Goal: Transaction & Acquisition: Purchase product/service

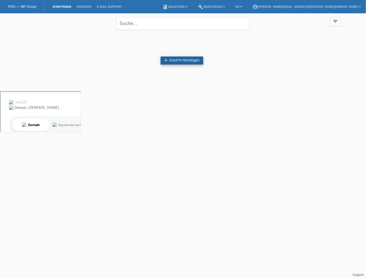
click at [166, 59] on icon "add" at bounding box center [166, 60] width 4 height 4
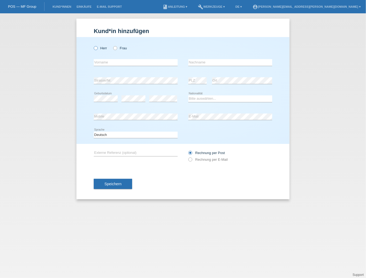
click at [93, 45] on icon at bounding box center [93, 45] width 0 height 0
click at [96, 48] on input "Herr" at bounding box center [95, 47] width 3 height 3
radio input "true"
click at [118, 63] on input "text" at bounding box center [136, 62] width 84 height 7
type input "Edon"
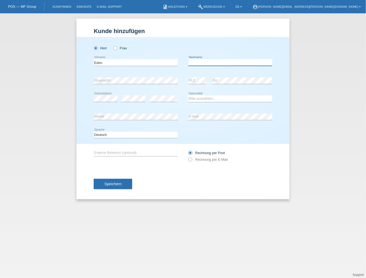
click at [204, 63] on input "text" at bounding box center [230, 62] width 84 height 7
type input "Plakiqi"
click at [209, 62] on input "Plakiqi" at bounding box center [230, 62] width 84 height 7
drag, startPoint x: 208, startPoint y: 61, endPoint x: 171, endPoint y: 61, distance: 36.7
click at [172, 61] on div "Edon error Vorname Plakiqi error Nachname" at bounding box center [183, 63] width 178 height 18
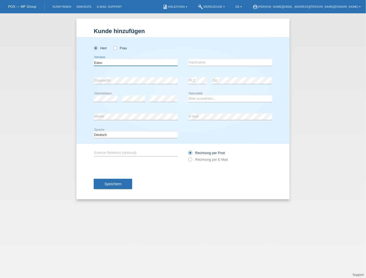
click at [80, 56] on div "Herr Frau Edon error Vorname" at bounding box center [182, 90] width 213 height 107
click at [118, 63] on input "text" at bounding box center [136, 62] width 84 height 7
click at [160, 40] on div "Herr Frau" at bounding box center [136, 45] width 84 height 17
click at [130, 64] on input "text" at bounding box center [136, 62] width 84 height 7
type input "Fabrice"
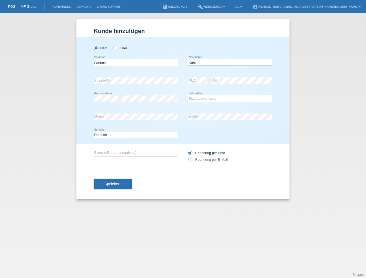
type input "Kohler"
click at [198, 99] on select "Bitte auswählen... Schweiz Deutschland Liechtenstein Österreich ------------ Af…" at bounding box center [230, 98] width 84 height 6
select select "CH"
click at [188, 95] on select "Bitte auswählen... [GEOGRAPHIC_DATA] [GEOGRAPHIC_DATA] [GEOGRAPHIC_DATA] [GEOGR…" at bounding box center [230, 98] width 84 height 6
click at [200, 126] on div "Deutsch Français Italiano English error Sprache" at bounding box center [183, 135] width 178 height 18
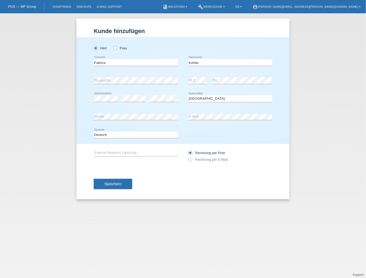
click at [213, 138] on div "Deutsch Français Italiano English error Sprache" at bounding box center [183, 135] width 178 height 18
click at [144, 165] on div "error Externe Referenz (optional) Rechnung per Post" at bounding box center [183, 156] width 178 height 24
click at [199, 125] on div "error E-Mail" at bounding box center [230, 117] width 84 height 18
click at [112, 182] on span "Speichern" at bounding box center [112, 184] width 17 height 4
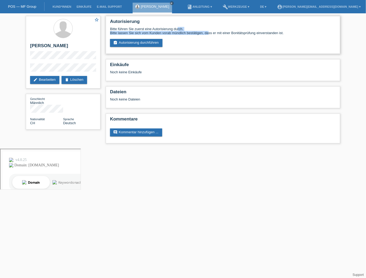
drag, startPoint x: 109, startPoint y: 30, endPoint x: 170, endPoint y: 33, distance: 61.1
click at [170, 33] on div "Autorisierung Bitte führen Sie zuerst eine Autorisierung durch. Bitte lassen Si…" at bounding box center [223, 35] width 234 height 38
click at [170, 33] on div "Bitte führen Sie zuerst eine Autorisierung durch. Bitte lassen Sie sich vom Kun…" at bounding box center [223, 31] width 226 height 8
drag, startPoint x: 111, startPoint y: 30, endPoint x: 212, endPoint y: 32, distance: 101.2
click at [210, 32] on div "Bitte führen Sie zuerst eine Autorisierung durch. Bitte lassen Sie sich vom Kun…" at bounding box center [223, 31] width 226 height 8
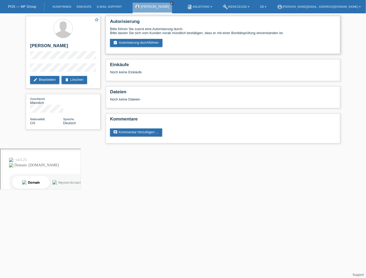
click at [212, 32] on div "Bitte führen Sie zuerst eine Autorisierung durch. Bitte lassen Sie sich vom Kun…" at bounding box center [223, 31] width 226 height 8
drag, startPoint x: 190, startPoint y: 45, endPoint x: 182, endPoint y: 44, distance: 8.3
click at [182, 44] on div "Bitte führen Sie zuerst eine Autorisierung durch. Bitte lassen Sie sich vom Kun…" at bounding box center [223, 37] width 226 height 20
click at [170, 3] on icon "close" at bounding box center [171, 3] width 3 height 3
click at [64, 5] on link "Kund*innen" at bounding box center [62, 6] width 24 height 3
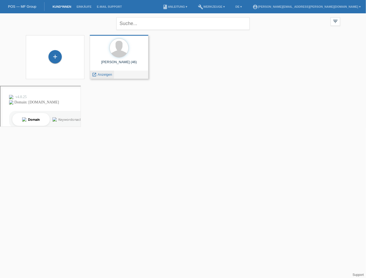
click at [105, 75] on span "Anzeigen" at bounding box center [105, 74] width 14 height 4
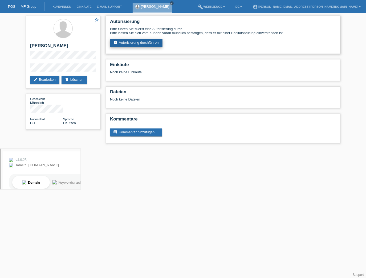
click at [150, 42] on link "assignment_turned_in Autorisierung durchführen" at bounding box center [136, 43] width 52 height 8
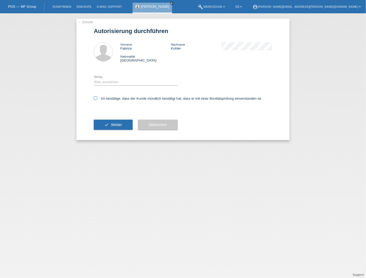
click at [96, 98] on icon at bounding box center [95, 97] width 3 height 3
click at [96, 98] on input "Ich bestätige, dass der Kunde mündlich bestätigt hat, dass er mit einer Bonität…" at bounding box center [95, 97] width 3 height 3
checkbox input "true"
click at [103, 80] on select "Bitte auswählen CHF 1.00 - CHF 499.00 CHF 500.00 - CHF 1'999.00 CHF 2'000.00 - …" at bounding box center [136, 82] width 84 height 6
select select "3"
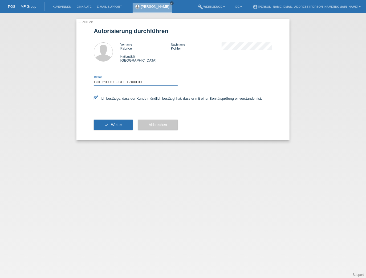
click at [94, 79] on select "Bitte auswählen CHF 1.00 - CHF 499.00 CHF 500.00 - CHF 1'999.00 CHF 2'000.00 - …" at bounding box center [136, 82] width 84 height 6
click at [123, 82] on select "Bitte auswählen CHF 1.00 - CHF 499.00 CHF 500.00 - CHF 1'999.00 CHF 2'000.00 - …" at bounding box center [136, 82] width 84 height 6
click at [119, 81] on select "Bitte auswählen CHF 1.00 - CHF 499.00 CHF 500.00 - CHF 1'999.00 CHF 2'000.00 - …" at bounding box center [136, 82] width 84 height 6
click at [94, 79] on select "Bitte auswählen CHF 1.00 - CHF 499.00 CHF 500.00 - CHF 1'999.00 CHF 2'000.00 - …" at bounding box center [136, 82] width 84 height 6
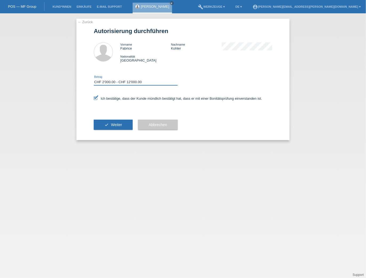
click at [113, 83] on select "Bitte auswählen CHF 1.00 - CHF 499.00 CHF 500.00 - CHF 1'999.00 CHF 2'000.00 - …" at bounding box center [136, 82] width 84 height 6
click at [94, 79] on select "Bitte auswählen CHF 1.00 - CHF 499.00 CHF 500.00 - CHF 1'999.00 CHF 2'000.00 - …" at bounding box center [136, 82] width 84 height 6
click at [122, 83] on select "Bitte auswählen CHF 1.00 - CHF 499.00 CHF 500.00 - CHF 1'999.00 CHF 2'000.00 - …" at bounding box center [136, 82] width 84 height 6
click at [94, 79] on select "Bitte auswählen CHF 1.00 - CHF 499.00 CHF 500.00 - CHF 1'999.00 CHF 2'000.00 - …" at bounding box center [136, 82] width 84 height 6
click at [113, 126] on span "Weiter" at bounding box center [116, 124] width 11 height 4
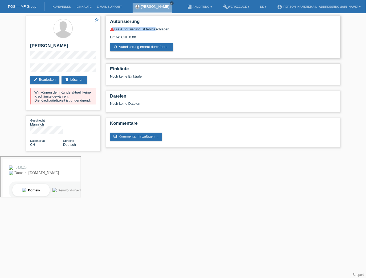
drag, startPoint x: 112, startPoint y: 30, endPoint x: 153, endPoint y: 30, distance: 41.0
click at [153, 30] on div "warning Die Autorisierung ist fehlgeschlagen." at bounding box center [223, 29] width 226 height 4
click at [163, 30] on div "warning Die Autorisierung ist fehlgeschlagen." at bounding box center [223, 29] width 226 height 4
drag, startPoint x: 34, startPoint y: 100, endPoint x: 89, endPoint y: 101, distance: 54.9
click at [89, 101] on div "Wir können dem Kunde aktuell keine Kreditlimite gewähren. Die Kreditwürdigkeit …" at bounding box center [63, 96] width 66 height 16
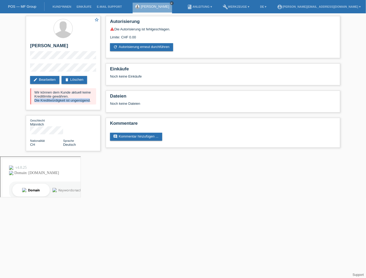
click at [170, 2] on icon "close" at bounding box center [171, 3] width 3 height 3
click at [27, 5] on link "POS — MF Group" at bounding box center [22, 7] width 28 height 4
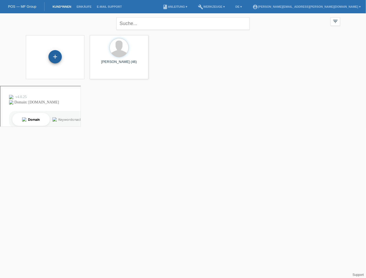
click at [56, 55] on div "+" at bounding box center [54, 56] width 13 height 13
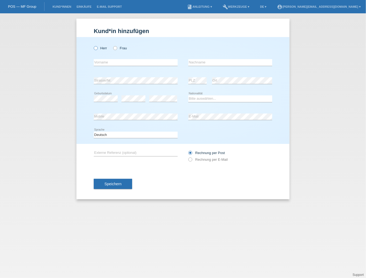
click at [100, 48] on label "Herr" at bounding box center [100, 48] width 13 height 4
click at [97, 48] on input "Herr" at bounding box center [95, 47] width 3 height 3
radio input "true"
click at [110, 64] on input "text" at bounding box center [136, 62] width 84 height 7
type input "Edon"
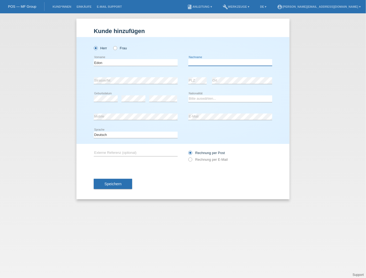
click at [197, 64] on input "text" at bounding box center [230, 62] width 84 height 7
type input "Plakiqi"
click at [202, 97] on select "Bitte auswählen... Schweiz Deutschland Liechtenstein Österreich ------------ Af…" at bounding box center [230, 98] width 84 height 6
select select "XK"
click at [188, 95] on select "Bitte auswählen... Schweiz Deutschland Liechtenstein Österreich ------------ Af…" at bounding box center [230, 98] width 84 height 6
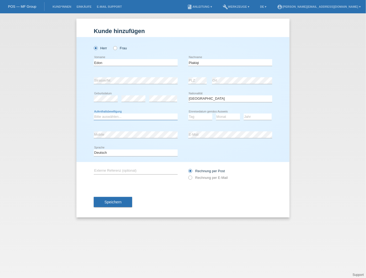
click at [124, 116] on select "Bitte auswählen... C B B - Flüchtlingsstatus Andere" at bounding box center [136, 116] width 84 height 6
click at [179, 102] on div "error Geburtsdatum error error Bitte auswählen..." at bounding box center [183, 99] width 178 height 18
click at [202, 96] on select "Bitte auswählen... Schweiz Deutschland Liechtenstein Österreich ------------ Af…" at bounding box center [230, 98] width 84 height 6
click at [143, 118] on select "Bitte auswählen... C B B - Flüchtlingsstatus Andere" at bounding box center [136, 116] width 84 height 6
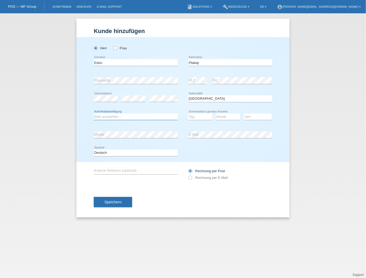
select select "C"
click at [94, 113] on select "Bitte auswählen... C B B - Flüchtlingsstatus Andere" at bounding box center [136, 116] width 84 height 6
click at [193, 116] on select "Tag 01 02 03 04 05 06 07 08 09 10 11" at bounding box center [200, 116] width 24 height 6
select select "30"
click at [188, 113] on select "Tag 01 02 03 04 05 06 07 08 09 10 11" at bounding box center [200, 116] width 24 height 6
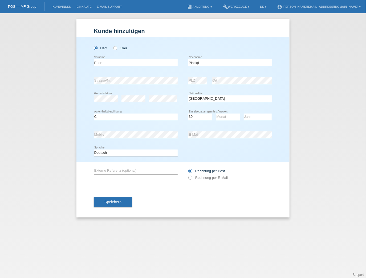
click at [225, 116] on select "Monat 01 02 03 04 05 06 07 08 09 10 11" at bounding box center [228, 116] width 24 height 6
select select "08"
click at [216, 113] on select "Monat 01 02 03 04 05 06 07 08 09 10 11" at bounding box center [228, 116] width 24 height 6
drag, startPoint x: 250, startPoint y: 115, endPoint x: 249, endPoint y: 118, distance: 3.1
click at [250, 115] on select "Jahr 2025 2024 2023 2022 2021 2020 2019 2018 2017 2016 2015 2014 2013 2012 2011…" at bounding box center [258, 116] width 28 height 6
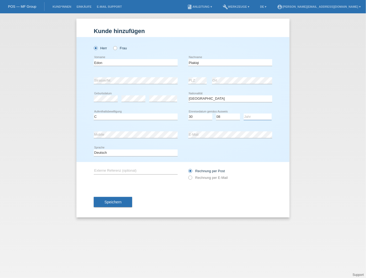
select select "1994"
click at [244, 113] on select "Jahr 2025 2024 2023 2022 2021 2020 2019 2018 2017 2016 2015 2014 2013 2012 2011…" at bounding box center [258, 116] width 28 height 6
click at [106, 202] on span "Speichern" at bounding box center [112, 202] width 17 height 4
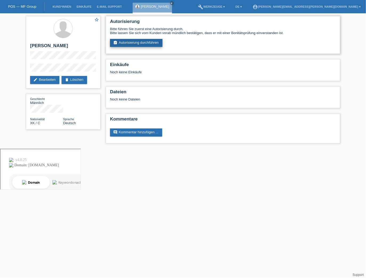
click at [134, 43] on link "assignment_turned_in Autorisierung durchführen" at bounding box center [136, 43] width 52 height 8
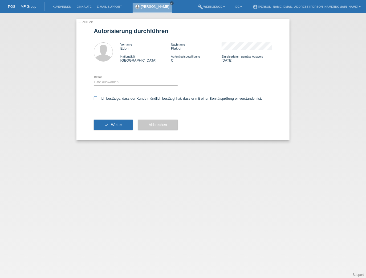
click at [96, 100] on icon at bounding box center [95, 97] width 3 height 3
click at [96, 100] on input "Ich bestätige, dass der Kunde mündlich bestätigt hat, dass er mit einer Bonität…" at bounding box center [95, 97] width 3 height 3
checkbox input "true"
click at [109, 80] on select "Bitte auswählen CHF 1.00 - CHF 499.00 CHF 500.00 - CHF 1'999.00 CHF 2'000.00 - …" at bounding box center [136, 82] width 84 height 6
select select "3"
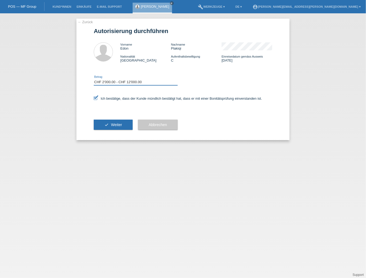
click at [94, 79] on select "Bitte auswählen CHF 1.00 - CHF 499.00 CHF 500.00 - CHF 1'999.00 CHF 2'000.00 - …" at bounding box center [136, 82] width 84 height 6
click at [122, 122] on button "check Weiter" at bounding box center [113, 125] width 39 height 10
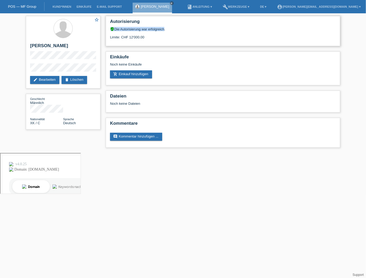
drag, startPoint x: 110, startPoint y: 28, endPoint x: 163, endPoint y: 27, distance: 52.2
click at [163, 27] on div "verified_user Die Autorisierung war erfolgreich." at bounding box center [223, 29] width 226 height 4
click at [169, 29] on div "verified_user Die Autorisierung war erfolgreich." at bounding box center [223, 29] width 226 height 4
drag, startPoint x: 168, startPoint y: 29, endPoint x: 110, endPoint y: 27, distance: 58.1
click at [110, 27] on div "verified_user Die Autorisierung war erfolgreich." at bounding box center [223, 29] width 226 height 4
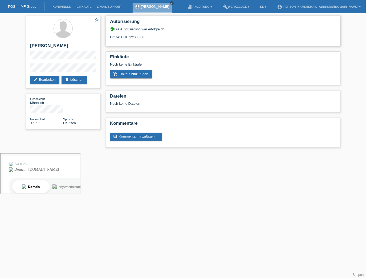
drag, startPoint x: 110, startPoint y: 36, endPoint x: 120, endPoint y: 36, distance: 10.1
click at [120, 36] on div "Limite: CHF 12'000.00" at bounding box center [223, 35] width 226 height 8
click at [109, 36] on div "Autorisierung verified_user Die Autorisierung war erfolgreich. Limite: CHF 12'0…" at bounding box center [223, 31] width 234 height 30
drag, startPoint x: 110, startPoint y: 36, endPoint x: 127, endPoint y: 37, distance: 16.8
click at [127, 37] on div "Limite: CHF 12'000.00" at bounding box center [223, 35] width 226 height 8
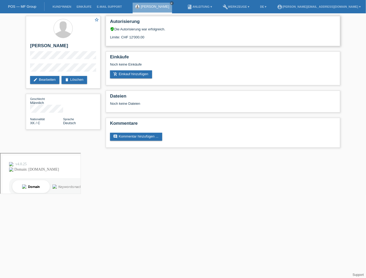
drag, startPoint x: 144, startPoint y: 37, endPoint x: 110, endPoint y: 36, distance: 34.1
click at [110, 36] on div "Limite: CHF 12'000.00" at bounding box center [223, 35] width 226 height 8
click at [142, 37] on div "Limite: CHF 12'000.00" at bounding box center [223, 35] width 226 height 8
click at [147, 37] on div "Limite: CHF 12'000.00" at bounding box center [223, 35] width 226 height 8
click at [127, 75] on link "add_shopping_cart Einkauf hinzufügen" at bounding box center [131, 74] width 42 height 8
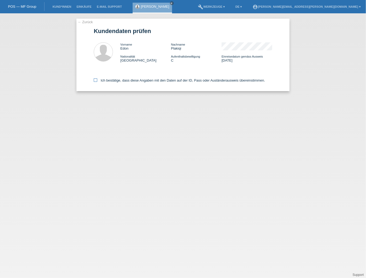
click at [95, 79] on icon at bounding box center [95, 79] width 3 height 3
click at [95, 79] on input "Ich bestätige, dass diese Angaben mit den Daten auf der ID, Pass oder Ausländer…" at bounding box center [95, 79] width 3 height 3
checkbox input "true"
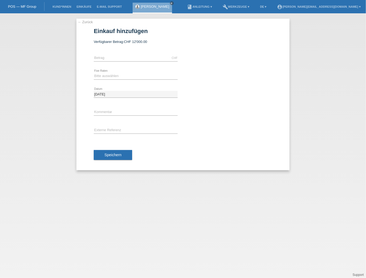
drag, startPoint x: 95, startPoint y: 42, endPoint x: 146, endPoint y: 41, distance: 51.6
click at [146, 41] on div "Verfügbarer Betrag: CHF 12'000.00" at bounding box center [183, 42] width 178 height 4
click at [150, 41] on div "Verfügbarer Betrag: CHF 12'000.00" at bounding box center [183, 42] width 178 height 4
drag, startPoint x: 149, startPoint y: 41, endPoint x: 95, endPoint y: 42, distance: 54.3
click at [95, 42] on div "Verfügbarer Betrag: CHF 12'000.00" at bounding box center [183, 42] width 178 height 4
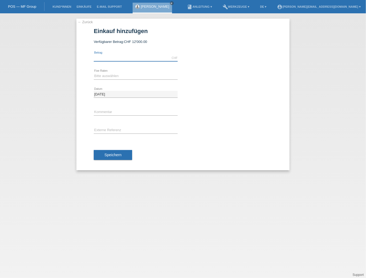
click at [114, 60] on input "text" at bounding box center [136, 58] width 84 height 7
type input "4600.00"
click at [178, 95] on div "08.09.2025 error Datum" at bounding box center [183, 94] width 178 height 18
drag, startPoint x: 92, startPoint y: 71, endPoint x: 111, endPoint y: 70, distance: 18.9
click at [108, 70] on div "← Zurück Einkauf hinzufügen Verfügbarer Betrag: CHF 12'000.00 4600.00" at bounding box center [182, 94] width 213 height 151
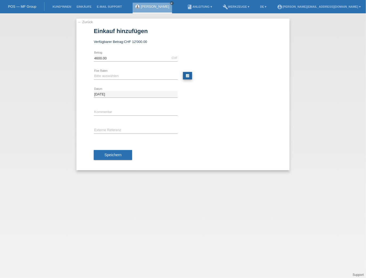
click at [186, 75] on link "calculate" at bounding box center [187, 75] width 9 height 7
type input "4600.00"
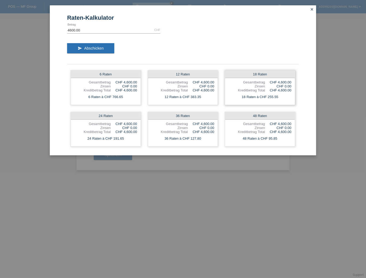
click at [256, 77] on div "18 Raten" at bounding box center [260, 74] width 70 height 7
click at [256, 72] on div "18 Raten" at bounding box center [260, 74] width 70 height 7
click at [313, 7] on icon "close" at bounding box center [312, 9] width 4 height 4
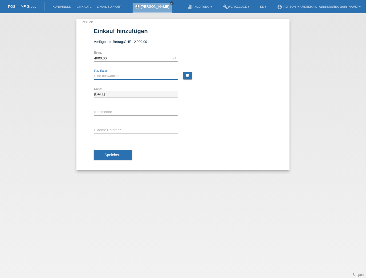
click at [128, 75] on select "Bitte auswählen 6 Raten 12 Raten 18 Raten 24 Raten 36 Raten 48 Raten" at bounding box center [136, 76] width 84 height 6
select select "620"
click at [94, 73] on select "Bitte auswählen 6 Raten 12 Raten 18 Raten 24 Raten 36 Raten 48 Raten" at bounding box center [136, 76] width 84 height 6
click at [104, 109] on input "text" at bounding box center [136, 112] width 84 height 7
click at [204, 100] on div "08.09.2025 error Datum" at bounding box center [183, 94] width 178 height 18
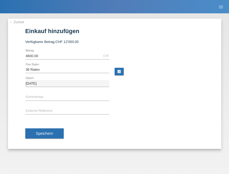
click at [119, 71] on link "calculate" at bounding box center [118, 71] width 9 height 7
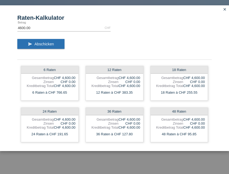
click at [225, 9] on icon "close" at bounding box center [224, 9] width 4 height 4
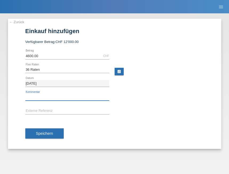
click at [36, 96] on input "text" at bounding box center [67, 97] width 84 height 7
click at [25, 103] on div "error Kommentar" at bounding box center [67, 97] width 84 height 14
click at [30, 95] on input "text" at bounding box center [67, 97] width 84 height 7
drag, startPoint x: 27, startPoint y: 112, endPoint x: 27, endPoint y: 100, distance: 12.8
click at [27, 112] on input "text" at bounding box center [67, 111] width 84 height 7
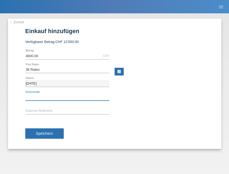
click at [31, 95] on input "text" at bounding box center [67, 97] width 84 height 7
type input "J"
type input "Cartier XY"
click at [26, 110] on input "text" at bounding box center [67, 111] width 84 height 7
click at [52, 111] on input "text" at bounding box center [67, 111] width 84 height 7
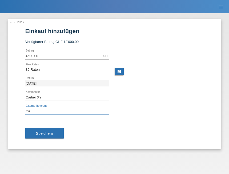
type input "C"
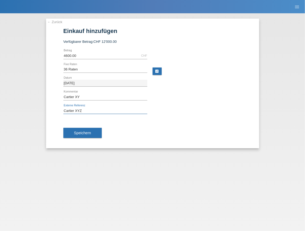
type input "Cartier XYZ"
click at [78, 57] on input "4600.00" at bounding box center [105, 55] width 84 height 7
drag, startPoint x: 79, startPoint y: 56, endPoint x: 63, endPoint y: 55, distance: 16.5
click at [63, 55] on div "← Zurück Einkauf hinzufügen Verfügbarer Betrag: CHF 12'000.00 4600.00" at bounding box center [152, 84] width 213 height 130
type input "2"
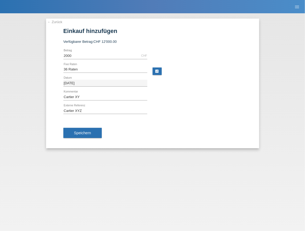
type input "2000.00"
click at [182, 94] on div "Cartier XY error Kommentar" at bounding box center [152, 97] width 178 height 14
click at [79, 134] on span "Speichern" at bounding box center [82, 133] width 17 height 4
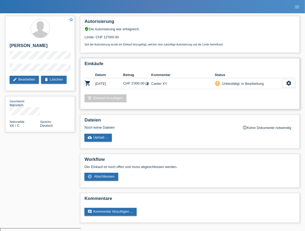
drag, startPoint x: 83, startPoint y: 64, endPoint x: 166, endPoint y: 83, distance: 84.4
click at [166, 83] on div "Einkäufe Datum Betrag Kommentar Status shopping_cart [DATE] CHF 2'000.00 timela…" at bounding box center [189, 83] width 219 height 51
drag, startPoint x: 141, startPoint y: 98, endPoint x: 126, endPoint y: 93, distance: 16.2
click at [141, 98] on div "add_shopping_cart Einkauf hinzufügen" at bounding box center [189, 99] width 211 height 8
drag, startPoint x: 95, startPoint y: 82, endPoint x: 117, endPoint y: 84, distance: 22.2
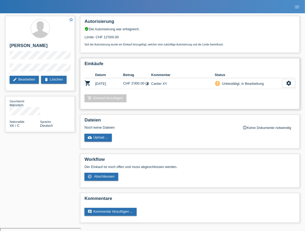
click at [117, 84] on tr "shopping_cart 08.09.2025 CHF 2'000.00 timelapse Cartier XY priority_high" at bounding box center [189, 83] width 211 height 11
drag, startPoint x: 126, startPoint y: 83, endPoint x: 145, endPoint y: 84, distance: 19.7
click at [145, 84] on td "CHF 2'000.00 timelapse" at bounding box center [137, 83] width 28 height 11
drag, startPoint x: 168, startPoint y: 85, endPoint x: 149, endPoint y: 84, distance: 18.4
click at [149, 84] on tr "shopping_cart 08.09.2025 CHF 2'000.00 timelapse Cartier XY priority_high" at bounding box center [189, 83] width 211 height 11
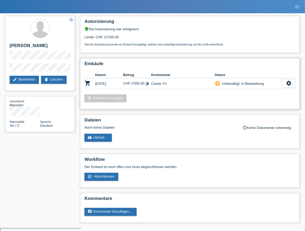
click at [161, 91] on div "Einkäufe Datum Betrag Kommentar Status shopping_cart 08.09.2025 CHF 2'000.00 ti…" at bounding box center [189, 83] width 219 height 51
drag, startPoint x: 223, startPoint y: 84, endPoint x: 261, endPoint y: 85, distance: 37.8
click at [261, 85] on div "Unbestätigt, in Bearbeitung" at bounding box center [241, 84] width 43 height 6
click at [245, 98] on div "add_shopping_cart Einkauf hinzufügen" at bounding box center [189, 99] width 211 height 8
click at [293, 84] on div "settings" at bounding box center [288, 83] width 13 height 9
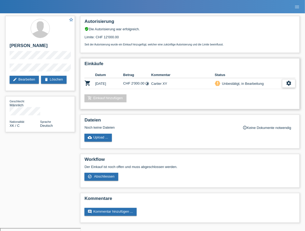
click at [287, 85] on icon "settings" at bounding box center [289, 83] width 6 height 6
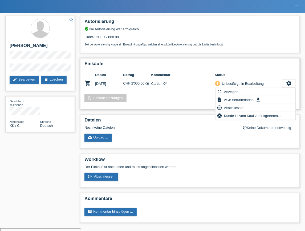
click at [180, 103] on div "Einkäufe Datum Betrag Kommentar Status shopping_cart 08.09.2025 CHF 2'000.00 ti…" at bounding box center [189, 83] width 219 height 51
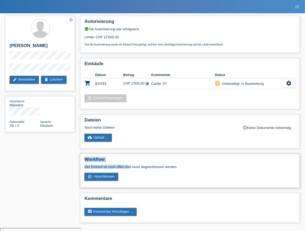
drag, startPoint x: 85, startPoint y: 160, endPoint x: 128, endPoint y: 167, distance: 43.5
click at [128, 167] on div "Workflow Der Einkauf ist noch offen und muss abgeschlossen werden. check_circle…" at bounding box center [189, 171] width 219 height 34
click at [289, 83] on icon "settings" at bounding box center [289, 83] width 6 height 6
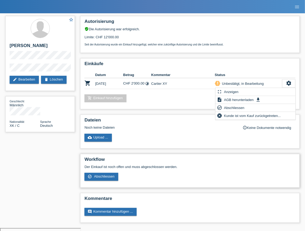
drag, startPoint x: 153, startPoint y: 164, endPoint x: 143, endPoint y: 167, distance: 9.4
click at [153, 164] on h2 "Workflow" at bounding box center [189, 161] width 211 height 8
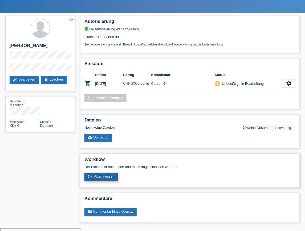
click at [97, 177] on span "Abschliessen" at bounding box center [104, 177] width 20 height 4
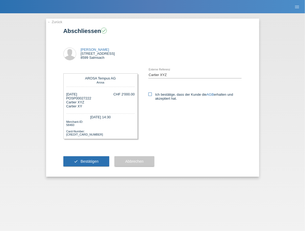
drag, startPoint x: 174, startPoint y: 93, endPoint x: 181, endPoint y: 99, distance: 9.4
click at [181, 99] on label "Ich bestätige, dass der Kunde die AGB erhalten und akzeptiert hat." at bounding box center [194, 97] width 93 height 8
click at [181, 101] on div "Ich bestätige, dass der Kunde die AGB erhalten und akzeptiert hat." at bounding box center [194, 95] width 93 height 27
drag, startPoint x: 156, startPoint y: 93, endPoint x: 184, endPoint y: 109, distance: 32.1
click at [224, 100] on label "Ich bestätige, dass der Kunde die AGB erhalten und akzeptiert hat." at bounding box center [194, 97] width 93 height 8
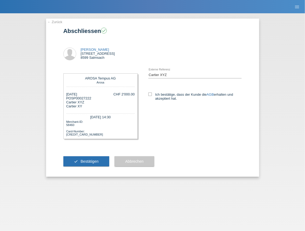
click at [182, 109] on div "Ich bestätige, dass der Kunde die AGB erhalten und akzeptiert hat." at bounding box center [194, 95] width 93 height 27
click at [149, 94] on icon at bounding box center [149, 94] width 3 height 3
click at [149, 94] on input "Ich bestätige, dass der Kunde die AGB erhalten und akzeptiert hat." at bounding box center [149, 94] width 3 height 3
checkbox input "true"
click at [87, 163] on span "Bestätigen" at bounding box center [89, 161] width 18 height 4
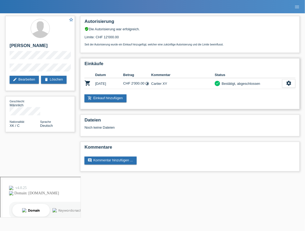
drag, startPoint x: 211, startPoint y: 83, endPoint x: 260, endPoint y: 85, distance: 49.0
click at [260, 85] on tr "shopping_cart [DATE] CHF 2'000.00 timelapse Cartier XY check settings" at bounding box center [189, 83] width 211 height 11
click at [254, 94] on div "Einkäufe Datum Betrag Kommentar Status shopping_cart [DATE] CHF 2'000.00 timela…" at bounding box center [189, 83] width 219 height 51
drag, startPoint x: 261, startPoint y: 84, endPoint x: 218, endPoint y: 85, distance: 42.9
click at [218, 85] on div "check Bestätigt, abgeschlossen" at bounding box center [248, 84] width 67 height 6
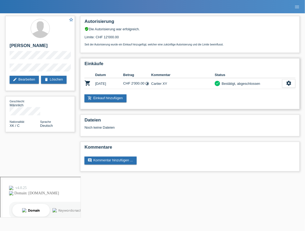
click at [215, 90] on div "Einkäufe Datum Betrag Kommentar Status shopping_cart 08.09.2025 CHF 2'000.00 ti…" at bounding box center [189, 83] width 219 height 51
click at [291, 84] on icon "settings" at bounding box center [289, 83] width 6 height 6
click at [285, 86] on div "settings" at bounding box center [288, 83] width 13 height 9
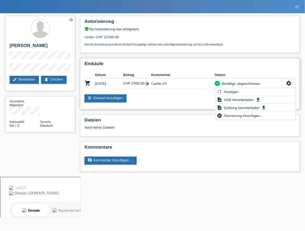
click at [175, 99] on div "add_shopping_cart Einkauf hinzufügen" at bounding box center [189, 99] width 211 height 8
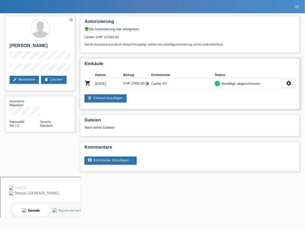
click at [286, 88] on td "settings fullscreen Anzeigen description AGB herunterladen get_app" at bounding box center [288, 83] width 13 height 11
click at [286, 87] on div "settings" at bounding box center [288, 83] width 13 height 9
click at [285, 84] on div "settings" at bounding box center [288, 83] width 13 height 9
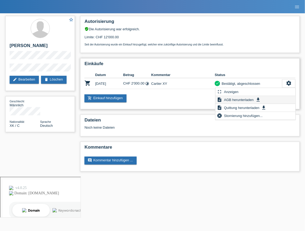
click at [230, 99] on span "AGB herunterladen" at bounding box center [238, 100] width 31 height 6
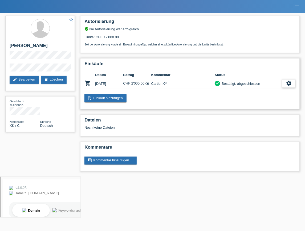
drag, startPoint x: 287, startPoint y: 82, endPoint x: 283, endPoint y: 83, distance: 4.1
click at [287, 82] on icon "settings" at bounding box center [289, 83] width 6 height 6
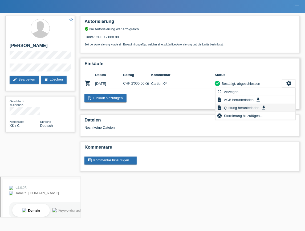
click at [244, 108] on span "Quittung herunterladen" at bounding box center [241, 108] width 37 height 6
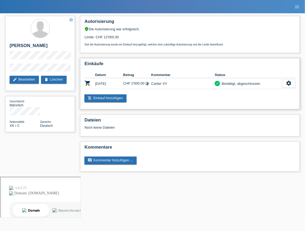
click at [136, 100] on div "add_shopping_cart Einkauf hinzufügen" at bounding box center [189, 99] width 211 height 8
drag, startPoint x: 126, startPoint y: 110, endPoint x: 92, endPoint y: 110, distance: 33.8
click at [92, 110] on div "Autorisierung verified_user Die Autorisierung war erfolgreich. Limite: CHF 12'0…" at bounding box center [189, 95] width 225 height 164
click at [90, 112] on div "Autorisierung verified_user Die Autorisierung war erfolgreich. Limite: CHF 12'0…" at bounding box center [189, 95] width 225 height 164
drag, startPoint x: 213, startPoint y: 83, endPoint x: 253, endPoint y: 83, distance: 40.2
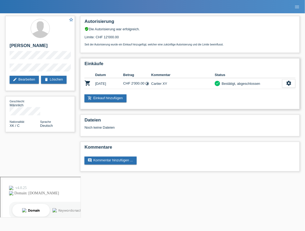
click at [257, 82] on tr "shopping_cart 08.09.2025 CHF 2'000.00 timelapse Cartier XY check settings" at bounding box center [189, 83] width 211 height 11
click at [237, 85] on div "Bestätigt, abgeschlossen" at bounding box center [240, 84] width 40 height 6
drag, startPoint x: 222, startPoint y: 84, endPoint x: 260, endPoint y: 85, distance: 37.6
click at [260, 85] on div "Bestätigt, abgeschlossen" at bounding box center [240, 84] width 40 height 6
click at [251, 98] on div "add_shopping_cart Einkauf hinzufügen" at bounding box center [189, 99] width 211 height 8
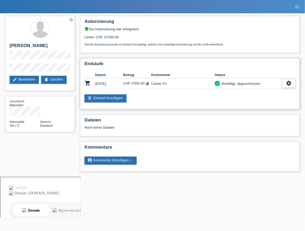
click at [287, 83] on icon "settings" at bounding box center [289, 83] width 6 height 6
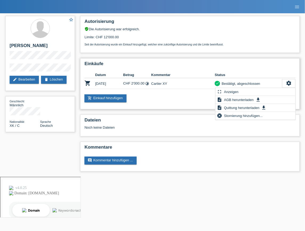
click at [201, 96] on div "add_shopping_cart Einkauf hinzufügen" at bounding box center [189, 99] width 211 height 8
click at [197, 96] on div "add_shopping_cart Einkauf hinzufügen" at bounding box center [189, 99] width 211 height 8
click at [291, 83] on icon "settings" at bounding box center [289, 83] width 6 height 6
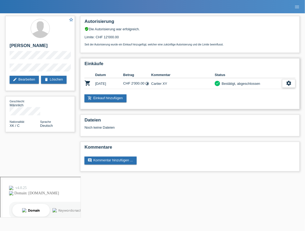
click at [288, 84] on icon "settings" at bounding box center [289, 83] width 6 height 6
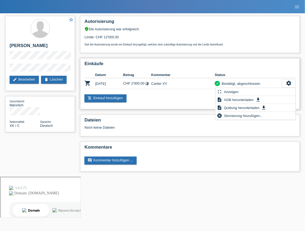
click at [163, 96] on div "add_shopping_cart Einkauf hinzufügen" at bounding box center [189, 99] width 211 height 8
click at [288, 82] on icon "settings" at bounding box center [289, 83] width 6 height 6
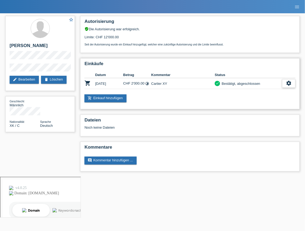
click at [288, 83] on icon "settings" at bounding box center [289, 83] width 6 height 6
drag, startPoint x: 290, startPoint y: 81, endPoint x: 276, endPoint y: 90, distance: 16.3
click at [290, 81] on icon "settings" at bounding box center [289, 83] width 6 height 6
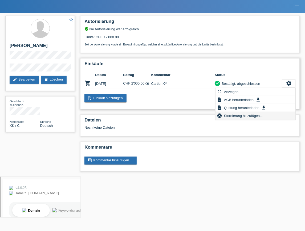
click at [223, 115] on span "Stornierung hinzufügen..." at bounding box center [243, 116] width 40 height 6
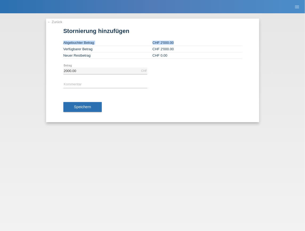
drag, startPoint x: 64, startPoint y: 42, endPoint x: 177, endPoint y: 42, distance: 112.9
click at [177, 42] on tr "Abgebuchter Betrag CHF 2'000.00" at bounding box center [152, 43] width 178 height 6
click at [164, 69] on div at bounding box center [195, 66] width 84 height 5
click at [85, 69] on input "2000.00" at bounding box center [105, 71] width 84 height 7
drag, startPoint x: 87, startPoint y: 70, endPoint x: 59, endPoint y: 70, distance: 27.7
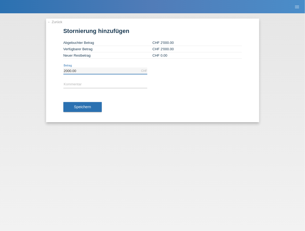
click at [59, 70] on div "← Zurück Stornierung hinzufügen Abgebuchter Betrag CHF 2'000.00 Verfügbarer Bet…" at bounding box center [152, 71] width 213 height 104
click at [80, 70] on input "2000.00" at bounding box center [105, 71] width 84 height 7
drag, startPoint x: 80, startPoint y: 70, endPoint x: 55, endPoint y: 70, distance: 25.8
click at [55, 70] on div "← Zurück Stornierung hinzufügen Abgebuchter Betrag CHF 2'000.00 Verfügbarer Bet…" at bounding box center [152, 71] width 213 height 104
click at [58, 75] on div "← Zurück Stornierung hinzufügen Abgebuchter Betrag CHF 2'000.00 Verfügbarer Bet…" at bounding box center [152, 71] width 213 height 104
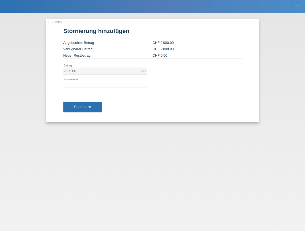
click at [73, 82] on input "text" at bounding box center [105, 84] width 84 height 7
type input "S"
type input "T"
type input "Storno Test"
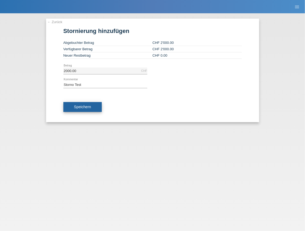
click at [86, 105] on span "Speichern" at bounding box center [82, 107] width 17 height 4
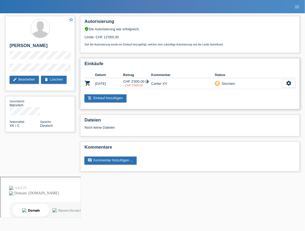
drag, startPoint x: 214, startPoint y: 74, endPoint x: 233, endPoint y: 82, distance: 20.4
click at [233, 82] on table "Datum Betrag Kommentar Status shopping_cart [DATE] CHF 2'000.00 timelapse setti…" at bounding box center [189, 80] width 211 height 17
click at [238, 83] on div "remove_shopping_cart Storniert" at bounding box center [248, 84] width 67 height 6
drag, startPoint x: 236, startPoint y: 84, endPoint x: 213, endPoint y: 81, distance: 22.8
click at [213, 81] on tr "shopping_cart [DATE] CHF 2'000.00 timelapse - CHF 2'000.00 Cartier XY settings" at bounding box center [189, 83] width 211 height 11
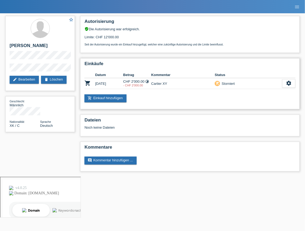
click at [202, 85] on td "Cartier XY" at bounding box center [183, 83] width 64 height 11
drag, startPoint x: 122, startPoint y: 85, endPoint x: 138, endPoint y: 86, distance: 16.3
click at [138, 86] on tr "shopping_cart [DATE] CHF 2'000.00 timelapse - CHF 2'000.00 Cartier XY settings" at bounding box center [189, 83] width 211 height 11
click at [143, 86] on div "- CHF 2'000.00" at bounding box center [137, 85] width 28 height 3
drag, startPoint x: 142, startPoint y: 85, endPoint x: 134, endPoint y: 85, distance: 8.3
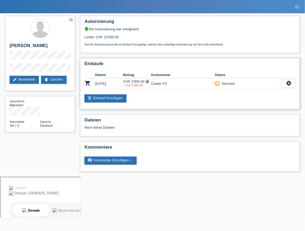
click at [134, 85] on div "- CHF 2'000.00" at bounding box center [137, 85] width 28 height 3
click at [140, 85] on div "- CHF 2'000.00" at bounding box center [137, 85] width 28 height 3
drag, startPoint x: 142, startPoint y: 85, endPoint x: 123, endPoint y: 84, distance: 19.2
click at [123, 84] on div "- CHF 2'000.00" at bounding box center [137, 85] width 28 height 3
click at [130, 89] on div "Einkäufe Datum Betrag Kommentar Status shopping_cart [DATE] CHF 2'000.00 timela…" at bounding box center [189, 83] width 219 height 51
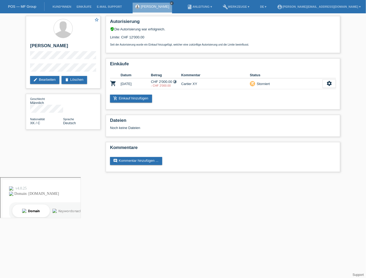
click at [170, 3] on icon "close" at bounding box center [171, 3] width 3 height 3
drag, startPoint x: 110, startPoint y: 20, endPoint x: 154, endPoint y: 36, distance: 47.2
click at [154, 36] on div "Autorisierung verified_user Die Autorisierung war erfolgreich. Limite: CHF 12'0…" at bounding box center [223, 34] width 234 height 37
click at [150, 39] on div "Limite: CHF 12'000.00 Seit der Autorisierung wurde ein Einkauf hinzugefügt, wel…" at bounding box center [223, 38] width 226 height 15
click at [60, 8] on link "Kund*innen" at bounding box center [62, 6] width 24 height 3
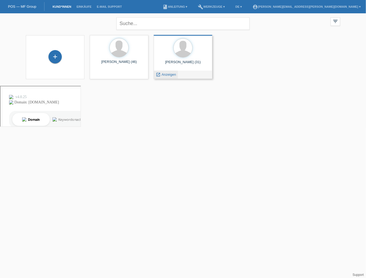
click at [169, 75] on span "Anzeigen" at bounding box center [169, 74] width 14 height 4
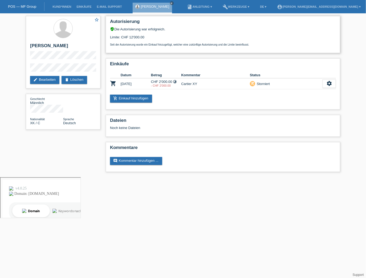
drag, startPoint x: 108, startPoint y: 36, endPoint x: 151, endPoint y: 35, distance: 43.1
click at [151, 35] on div "Autorisierung verified_user Die Autorisierung war erfolgreich. Limite: CHF 12'0…" at bounding box center [223, 34] width 234 height 37
click at [150, 38] on div "Limite: CHF 12'000.00 Seit der Autorisierung wurde ein Einkauf hinzugefügt, wel…" at bounding box center [223, 38] width 226 height 15
drag, startPoint x: 148, startPoint y: 37, endPoint x: 112, endPoint y: 36, distance: 35.9
click at [113, 36] on div "Limite: CHF 12'000.00 Seit der Autorisierung wurde ein Einkauf hinzugefügt, wel…" at bounding box center [223, 38] width 226 height 15
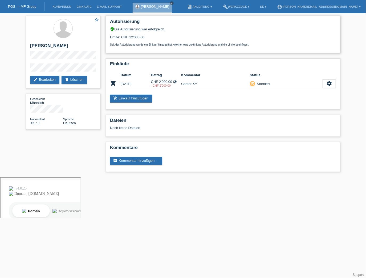
drag, startPoint x: 111, startPoint y: 28, endPoint x: 150, endPoint y: 39, distance: 40.2
click at [150, 39] on div "verified_user Die Autorisierung war erfolgreich. Limite: CHF 12'000.00 Seit der…" at bounding box center [223, 36] width 226 height 19
click at [272, 31] on div "verified_user Die Autorisierung war erfolgreich." at bounding box center [223, 29] width 226 height 4
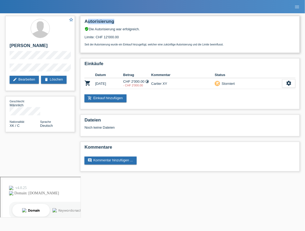
drag, startPoint x: 88, startPoint y: 22, endPoint x: 115, endPoint y: 22, distance: 27.2
click at [114, 22] on h2 "Autorisierung" at bounding box center [189, 23] width 211 height 8
click at [121, 23] on h2 "Autorisierung" at bounding box center [189, 23] width 211 height 8
drag, startPoint x: 85, startPoint y: 20, endPoint x: 95, endPoint y: 20, distance: 10.1
click at [95, 20] on h2 "Autorisierung" at bounding box center [189, 23] width 211 height 8
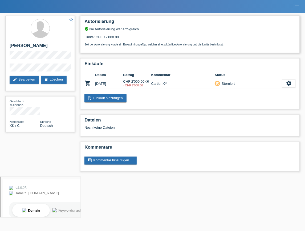
click at [105, 23] on h2 "Autorisierung" at bounding box center [189, 23] width 211 height 8
drag, startPoint x: 84, startPoint y: 20, endPoint x: 119, endPoint y: 24, distance: 35.6
click at [117, 23] on div "Autorisierung verified_user Die Autorisierung war erfolgreich. Limite: CHF 12'0…" at bounding box center [189, 34] width 219 height 37
click at [139, 29] on div "verified_user Die Autorisierung war erfolgreich." at bounding box center [189, 29] width 211 height 4
drag, startPoint x: 141, startPoint y: 29, endPoint x: 132, endPoint y: 28, distance: 9.2
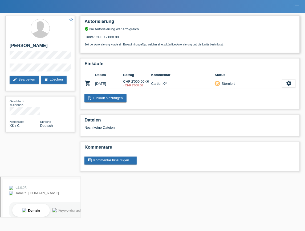
click at [132, 28] on div "verified_user Die Autorisierung war erfolgreich." at bounding box center [189, 29] width 211 height 4
click at [138, 30] on div "verified_user Die Autorisierung war erfolgreich." at bounding box center [189, 29] width 211 height 4
click at [143, 27] on div "verified_user Die Autorisierung war erfolgreich." at bounding box center [189, 29] width 211 height 4
drag, startPoint x: 147, startPoint y: 29, endPoint x: 142, endPoint y: 28, distance: 4.6
click at [146, 29] on div "verified_user Die Autorisierung war erfolgreich." at bounding box center [189, 29] width 211 height 4
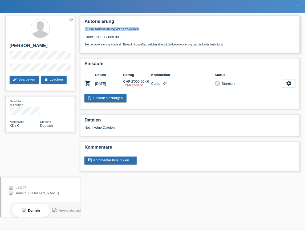
drag, startPoint x: 85, startPoint y: 29, endPoint x: 138, endPoint y: 29, distance: 53.8
click at [138, 29] on div "verified_user Die Autorisierung war erfolgreich." at bounding box center [189, 29] width 211 height 4
drag, startPoint x: 141, startPoint y: 29, endPoint x: 84, endPoint y: 31, distance: 57.3
click at [84, 31] on div "Autorisierung verified_user Die Autorisierung war erfolgreich. Limite: CHF 12'0…" at bounding box center [189, 34] width 219 height 37
click at [162, 24] on h2 "Autorisierung" at bounding box center [189, 23] width 211 height 8
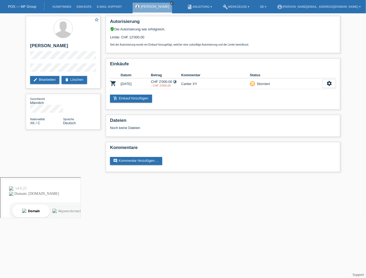
click at [170, 3] on icon "close" at bounding box center [171, 3] width 3 height 3
click at [56, 6] on link "Kund*innen" at bounding box center [62, 6] width 24 height 3
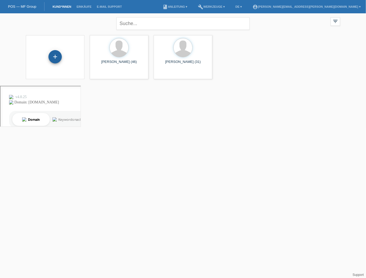
click at [56, 58] on div "+" at bounding box center [54, 56] width 13 height 13
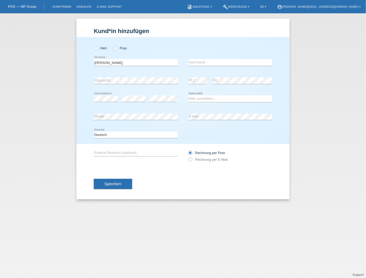
type input "[PERSON_NAME]"
type input "V"
type input "Chèvre"
click at [175, 79] on div "error Strasse/Nr. error PLZ error Ort" at bounding box center [183, 81] width 178 height 18
click at [219, 97] on select "Bitte auswählen... [GEOGRAPHIC_DATA] [GEOGRAPHIC_DATA] [GEOGRAPHIC_DATA] [GEOGR…" at bounding box center [230, 98] width 84 height 6
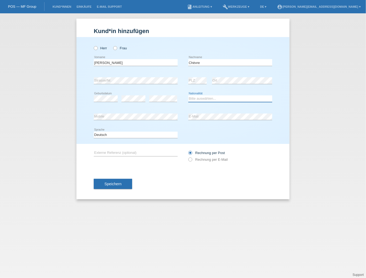
select select "CH"
click at [188, 95] on select "Bitte auswählen... Schweiz Deutschland Liechtenstein Österreich ------------ Af…" at bounding box center [230, 98] width 84 height 6
click at [162, 171] on div "Speichern" at bounding box center [183, 183] width 178 height 31
click at [110, 184] on span "Speichern" at bounding box center [112, 184] width 17 height 4
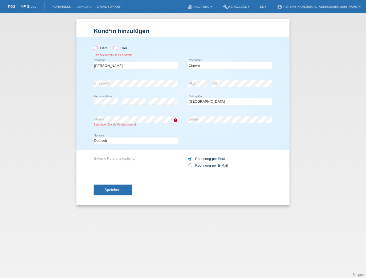
click at [96, 46] on div "Herr Frau Bitte selektieren Sie eine Anrede" at bounding box center [136, 50] width 84 height 14
click at [93, 45] on icon at bounding box center [93, 45] width 0 height 0
click at [96, 47] on input "Herr" at bounding box center [95, 47] width 3 height 3
radio input "true"
click at [249, 165] on div "Rechnung per E-Mail" at bounding box center [230, 165] width 84 height 4
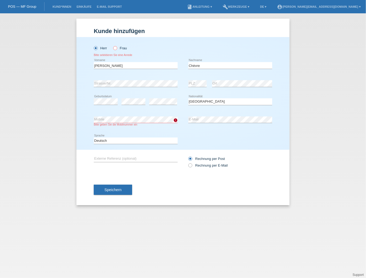
drag, startPoint x: 112, startPoint y: 189, endPoint x: 115, endPoint y: 190, distance: 2.9
click at [112, 189] on span "Speichern" at bounding box center [112, 189] width 17 height 4
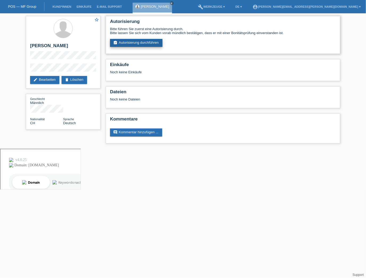
click at [137, 42] on link "assignment_turned_in Autorisierung durchführen" at bounding box center [136, 43] width 52 height 8
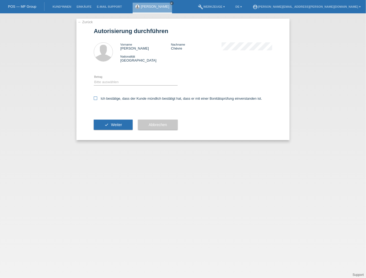
click at [96, 98] on icon at bounding box center [95, 97] width 3 height 3
click at [96, 98] on input "Ich bestätige, dass der Kunde mündlich bestätigt hat, dass er mit einer Bonität…" at bounding box center [95, 97] width 3 height 3
checkbox input "true"
click at [102, 83] on select "Bitte auswählen CHF 1.00 - CHF 499.00 CHF 500.00 - CHF 1'999.00 CHF 2'000.00 - …" at bounding box center [136, 82] width 84 height 6
select select "3"
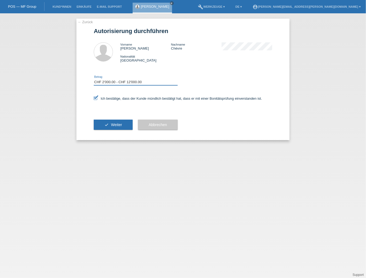
click at [94, 79] on select "Bitte auswählen CHF 1.00 - CHF 499.00 CHF 500.00 - CHF 1'999.00 CHF 2'000.00 - …" at bounding box center [136, 82] width 84 height 6
click at [112, 123] on span "Weiter" at bounding box center [116, 124] width 11 height 4
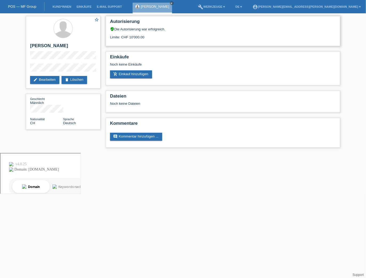
drag, startPoint x: 145, startPoint y: 38, endPoint x: 111, endPoint y: 38, distance: 33.8
click at [111, 38] on div "Limite: CHF 10'000.00" at bounding box center [223, 35] width 226 height 8
click at [114, 40] on div "Autorisierung verified_user Die Autorisierung war erfolgreich. Limite: CHF 10'0…" at bounding box center [223, 31] width 234 height 30
drag, startPoint x: 109, startPoint y: 36, endPoint x: 144, endPoint y: 36, distance: 35.1
click at [144, 36] on div "Autorisierung verified_user Die Autorisierung war erfolgreich. Limite: CHF 10'0…" at bounding box center [223, 31] width 234 height 30
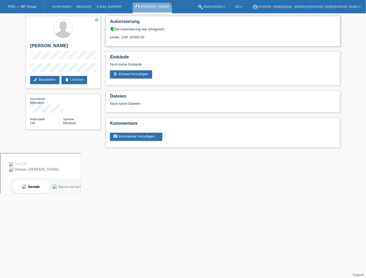
click at [148, 38] on div "Limite: CHF 10'000.00" at bounding box center [223, 35] width 226 height 8
drag, startPoint x: 147, startPoint y: 37, endPoint x: 110, endPoint y: 37, distance: 37.0
click at [110, 37] on div "Limite: CHF 10'000.00" at bounding box center [223, 35] width 226 height 8
click at [148, 34] on div "Limite: CHF 10'000.00" at bounding box center [223, 35] width 226 height 8
drag, startPoint x: 149, startPoint y: 35, endPoint x: 120, endPoint y: 35, distance: 29.0
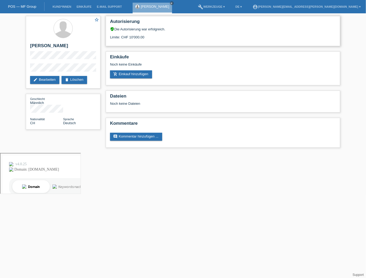
click at [120, 35] on div "Limite: CHF 10'000.00" at bounding box center [223, 35] width 226 height 8
click at [128, 36] on div "Limite: CHF 10'000.00" at bounding box center [223, 35] width 226 height 8
click at [126, 74] on link "add_shopping_cart Einkauf hinzufügen" at bounding box center [131, 74] width 42 height 8
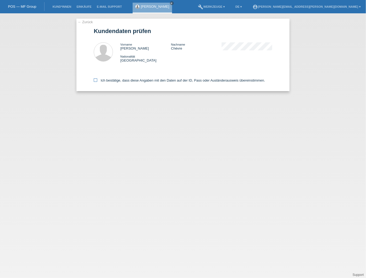
click at [97, 80] on icon at bounding box center [95, 79] width 3 height 3
click at [97, 80] on input "Ich bestätige, dass diese Angaben mit den Daten auf der ID, Pass oder Ausländer…" at bounding box center [95, 79] width 3 height 3
checkbox input "true"
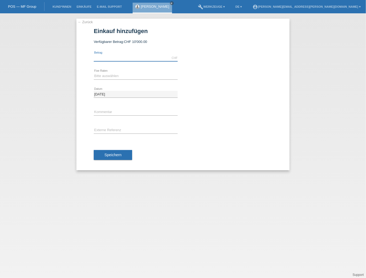
click at [114, 58] on input "text" at bounding box center [136, 58] width 84 height 7
type input "7500.00"
click at [186, 75] on link "calculate" at bounding box center [187, 75] width 9 height 7
type input "7500.00"
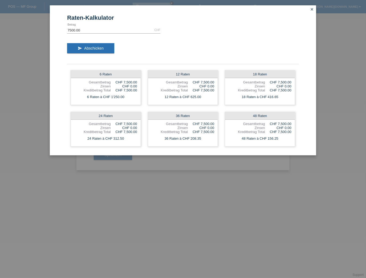
drag, startPoint x: 310, startPoint y: 10, endPoint x: 302, endPoint y: 14, distance: 8.8
click at [310, 10] on icon "close" at bounding box center [312, 9] width 4 height 4
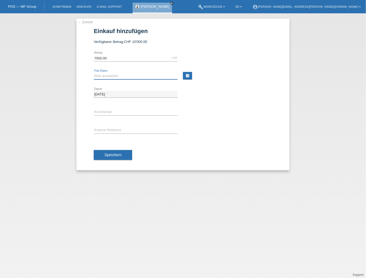
click at [121, 76] on select "Bitte auswählen 6 Raten 12 Raten 18 Raten 24 Raten 36 Raten 48 Raten" at bounding box center [136, 76] width 84 height 6
select select "620"
click at [94, 73] on select "Bitte auswählen 6 Raten 12 Raten 18 Raten 24 Raten 36 Raten 48 Raten" at bounding box center [136, 76] width 84 height 6
click at [113, 110] on input "text" at bounding box center [136, 112] width 84 height 7
click at [114, 111] on input "Omega" at bounding box center [136, 112] width 84 height 7
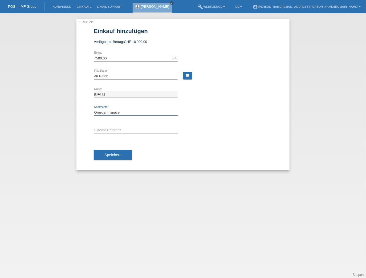
type input "Omega In space"
click at [114, 128] on input "text" at bounding box center [136, 130] width 84 height 7
paste input "Omega In space"
type input "Omega In space"
click at [112, 154] on span "Speichern" at bounding box center [112, 155] width 17 height 4
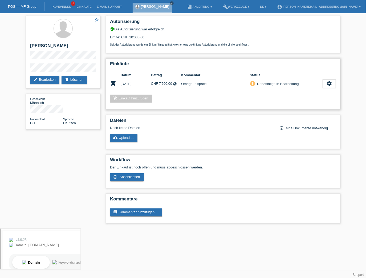
click at [285, 93] on div "Einkäufe Datum Betrag Kommentar Status shopping_cart [DATE] CHF 7'500.00 timela…" at bounding box center [223, 83] width 234 height 51
drag, startPoint x: 257, startPoint y: 84, endPoint x: 303, endPoint y: 88, distance: 46.2
click at [301, 84] on div "priority_high Unbestätigt, in Bearbeitung" at bounding box center [286, 84] width 73 height 6
click at [299, 91] on div "Einkäufe Datum Betrag Kommentar Status shopping_cart 08.09.2025 CHF 7'500.00 ti…" at bounding box center [223, 83] width 234 height 51
drag, startPoint x: 301, startPoint y: 84, endPoint x: 256, endPoint y: 86, distance: 44.5
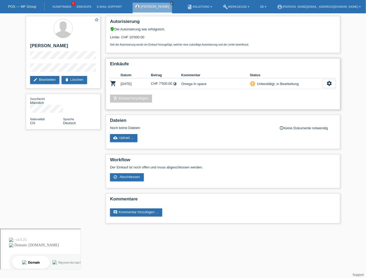
click at [256, 85] on div "priority_high Unbestätigt, in Bearbeitung" at bounding box center [286, 84] width 73 height 6
click at [262, 101] on div "add_shopping_cart Einkauf hinzufügen" at bounding box center [223, 99] width 226 height 8
click at [330, 85] on icon "settings" at bounding box center [329, 83] width 6 height 6
click at [326, 85] on icon "settings" at bounding box center [329, 83] width 6 height 6
click at [331, 82] on icon "settings" at bounding box center [329, 83] width 6 height 6
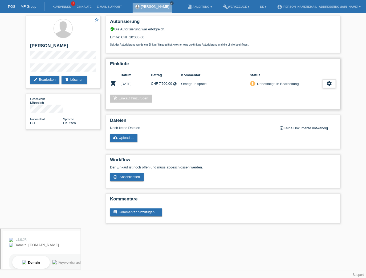
click at [326, 84] on icon "settings" at bounding box center [329, 83] width 6 height 6
click at [326, 67] on h2 "Einkäufe" at bounding box center [223, 65] width 226 height 8
click at [329, 82] on icon "settings" at bounding box center [329, 83] width 6 height 6
drag, startPoint x: 251, startPoint y: 83, endPoint x: 299, endPoint y: 84, distance: 47.4
click at [299, 84] on div "priority_high Unbestätigt, in Bearbeitung" at bounding box center [286, 84] width 73 height 6
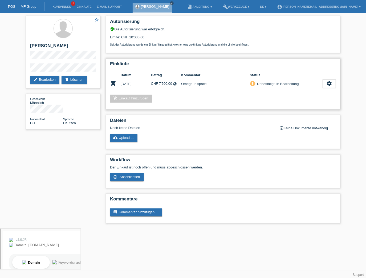
click at [298, 95] on div "add_shopping_cart Einkauf hinzufügen" at bounding box center [223, 99] width 226 height 8
click at [170, 2] on icon "close" at bounding box center [171, 3] width 3 height 3
click at [63, 6] on link "Kund*innen" at bounding box center [62, 6] width 24 height 3
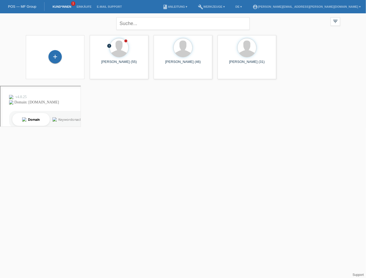
click at [152, 110] on html "POS — MF Group Kund*innen 1 Einkäufe E-Mail Support menu account_circle" at bounding box center [183, 64] width 366 height 128
click at [100, 75] on span "Anzeigen" at bounding box center [105, 74] width 14 height 4
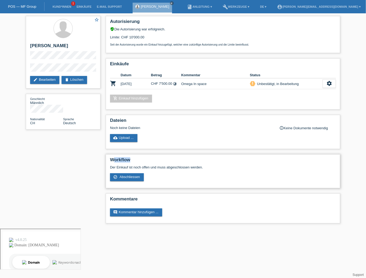
drag, startPoint x: 117, startPoint y: 159, endPoint x: 138, endPoint y: 159, distance: 20.8
click at [138, 159] on h2 "Workflow" at bounding box center [223, 161] width 226 height 8
click at [326, 84] on icon "settings" at bounding box center [329, 83] width 6 height 6
click at [279, 111] on div "Autorisierung verified_user Die Autorisierung war erfolgreich. Limite: CHF 10'0…" at bounding box center [223, 120] width 240 height 215
click at [348, 103] on div "star_border [PERSON_NAME] edit Bearbeiten delete Löschen Geschlecht Männlich Na…" at bounding box center [183, 120] width 366 height 215
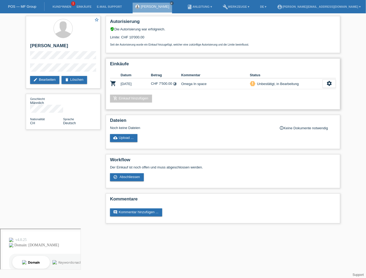
drag, startPoint x: 329, startPoint y: 84, endPoint x: 323, endPoint y: 88, distance: 7.2
click at [329, 84] on icon "settings" at bounding box center [329, 83] width 6 height 6
click at [326, 85] on icon "settings" at bounding box center [329, 83] width 6 height 6
click at [334, 7] on link "account_circle [PERSON_NAME][EMAIL_ADDRESS][DOMAIN_NAME] ▾" at bounding box center [318, 6] width 89 height 3
drag, startPoint x: 355, startPoint y: 47, endPoint x: 351, endPoint y: 47, distance: 3.8
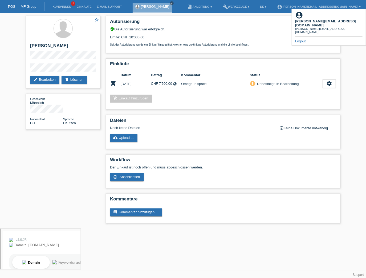
click at [354, 47] on div "star_border [PERSON_NAME] edit Bearbeiten delete Löschen Geschlecht Männlich Na…" at bounding box center [183, 120] width 366 height 215
click at [164, 4] on div "[PERSON_NAME] close" at bounding box center [152, 8] width 39 height 11
click at [170, 3] on icon "close" at bounding box center [171, 3] width 3 height 3
click at [350, 44] on div "star_border [PERSON_NAME] edit Bearbeiten delete Löschen Geschlecht Männlich Na…" at bounding box center [183, 120] width 366 height 215
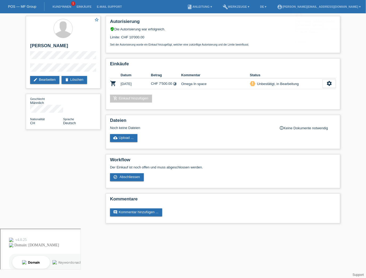
click at [30, 6] on link "POS — MF Group" at bounding box center [22, 7] width 28 height 4
